Goal: Information Seeking & Learning: Learn about a topic

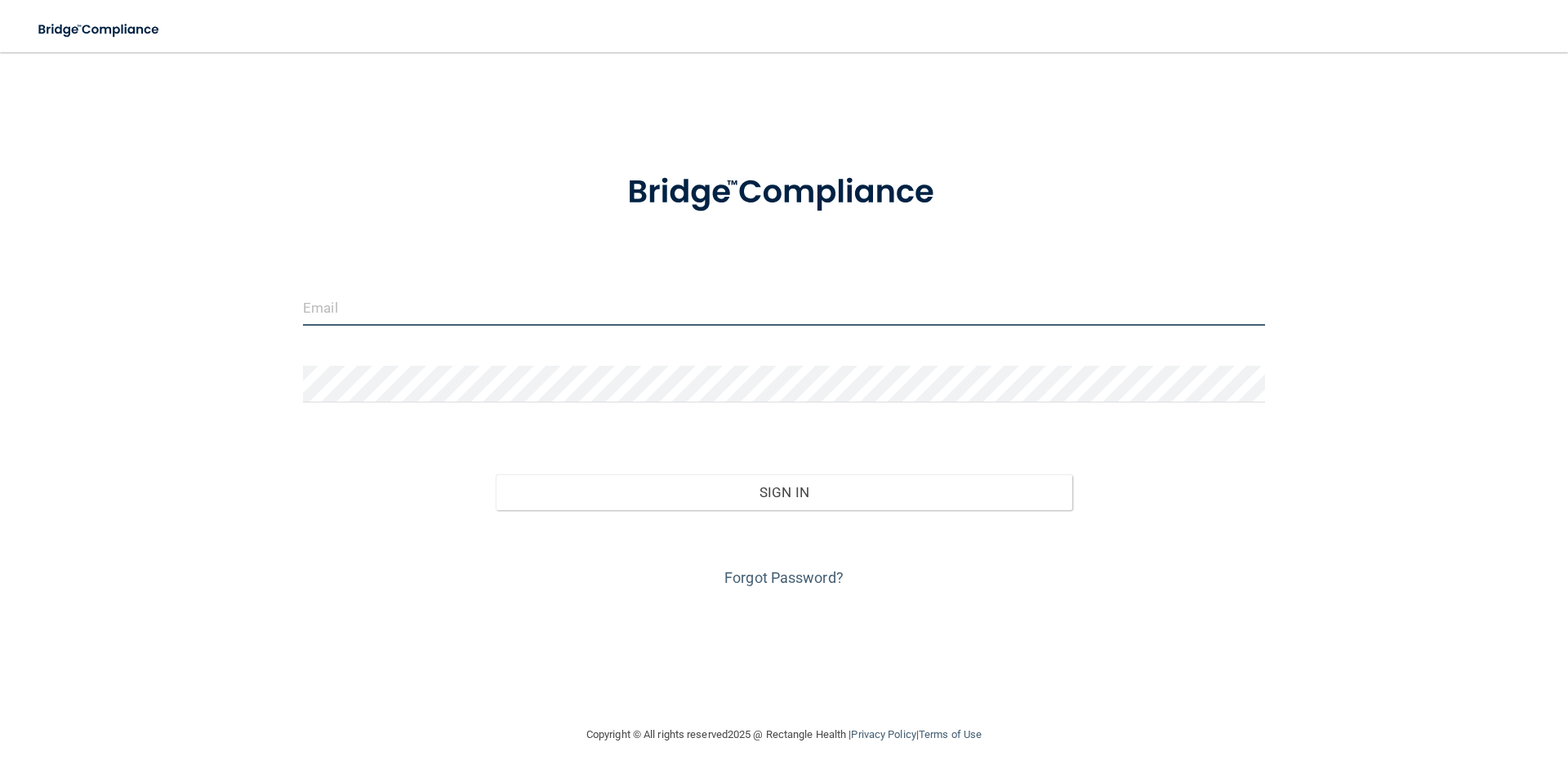
click at [521, 298] on input "email" at bounding box center [784, 307] width 962 height 37
type input "[EMAIL_ADDRESS][DOMAIN_NAME]"
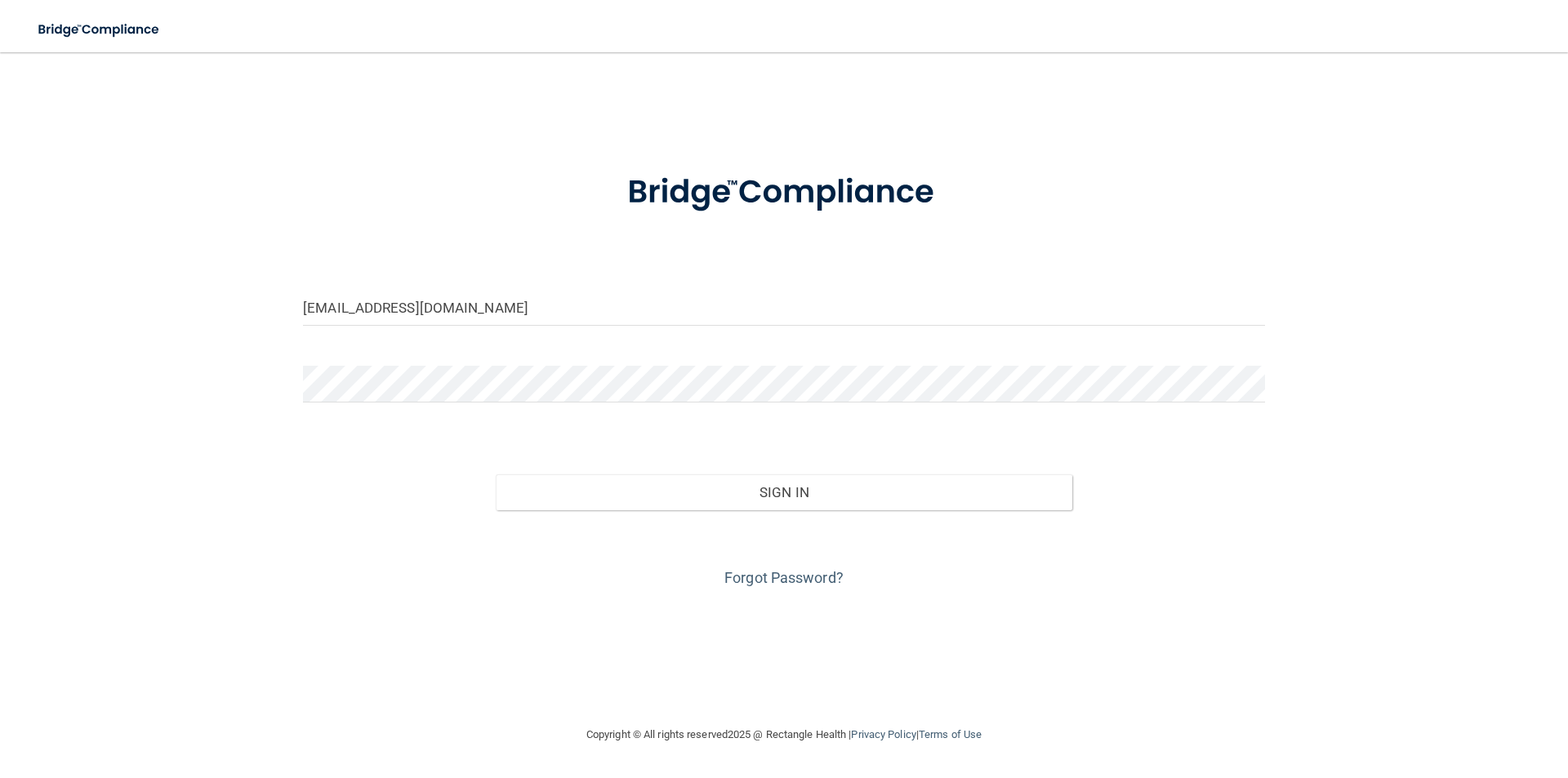
click at [530, 361] on form "tianadezireemccoy2004@gmail.com Invalid email/password. You don't have permissi…" at bounding box center [784, 371] width 962 height 441
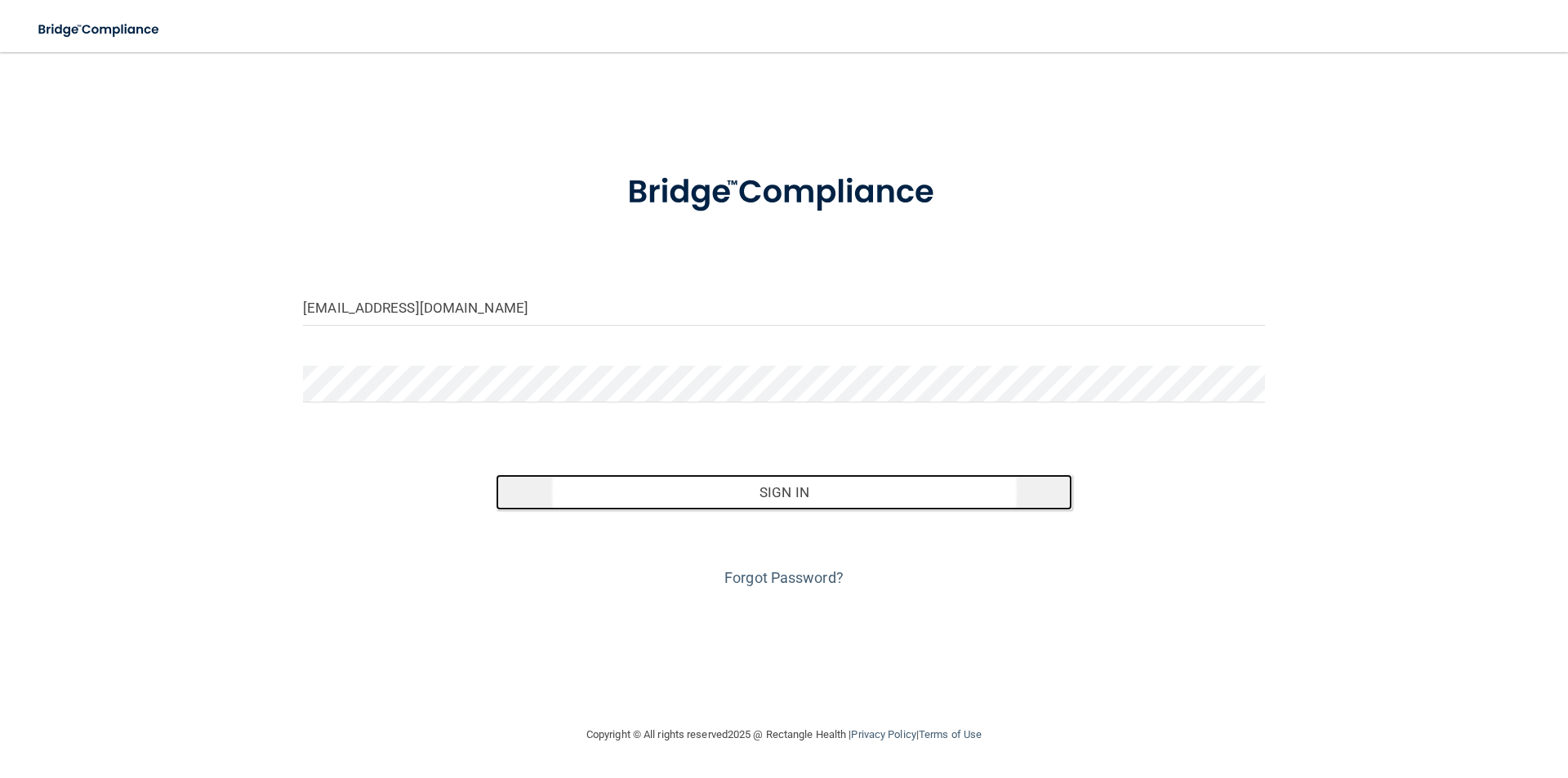
click at [578, 476] on button "Sign In" at bounding box center [784, 492] width 578 height 36
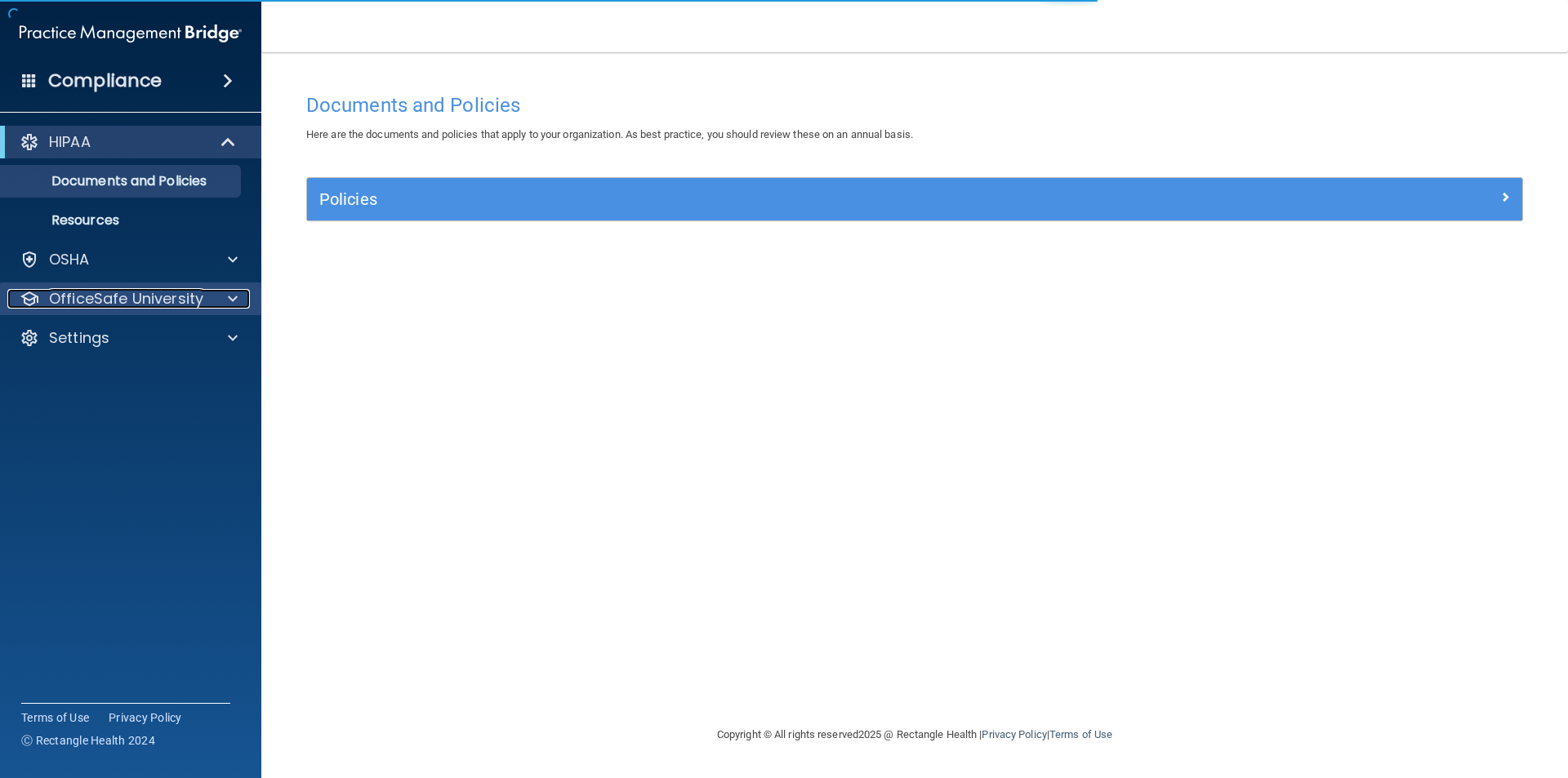
click at [235, 294] on span at bounding box center [233, 299] width 10 height 20
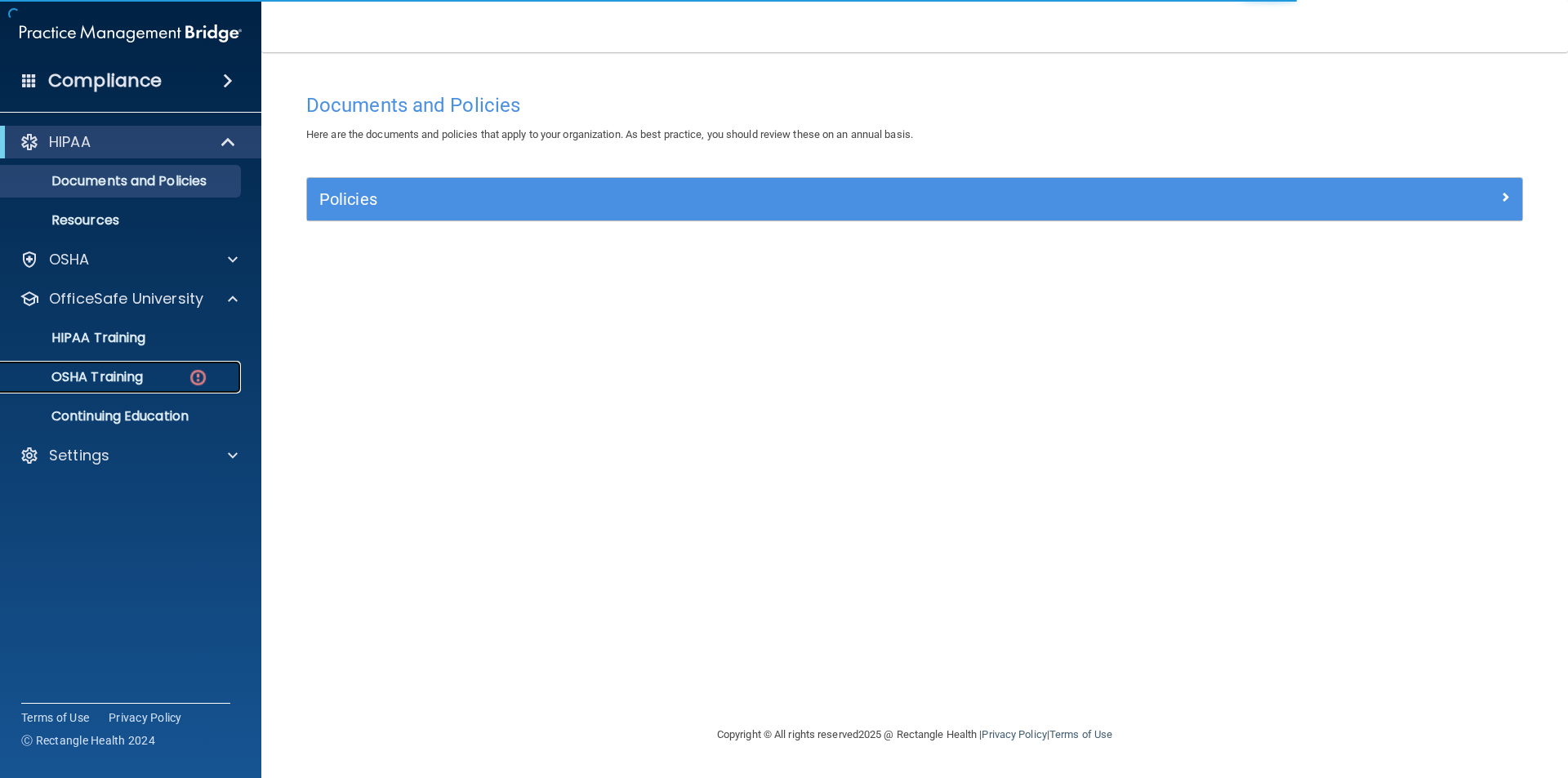
click at [193, 376] on img at bounding box center [197, 378] width 21 height 21
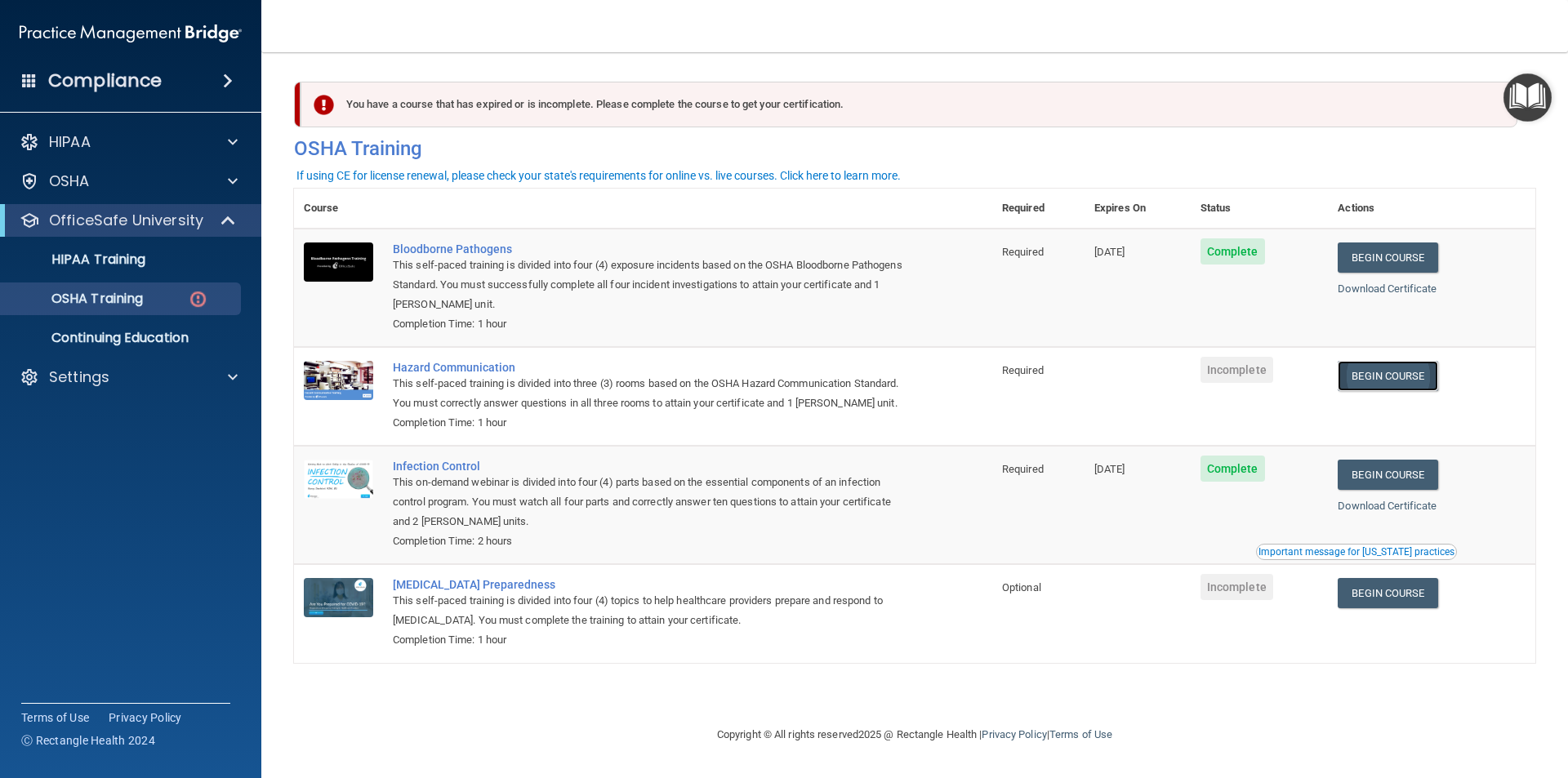
click at [1380, 374] on link "Begin Course" at bounding box center [1388, 376] width 100 height 31
